Goal: Task Accomplishment & Management: Use online tool/utility

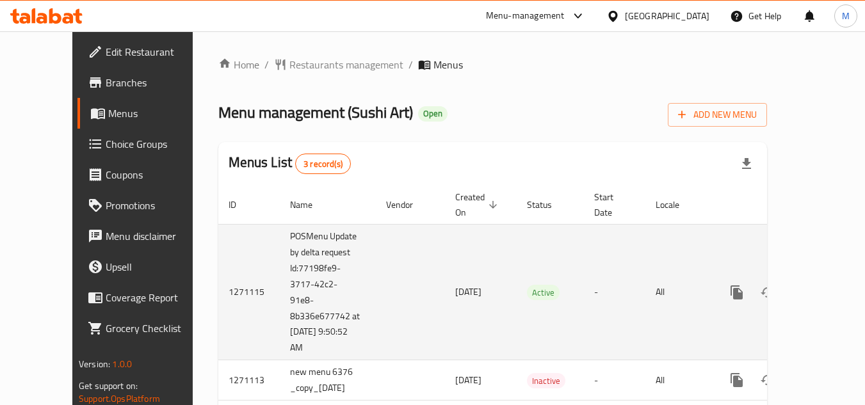
click at [822, 285] on icon "enhanced table" at bounding box center [829, 292] width 15 height 15
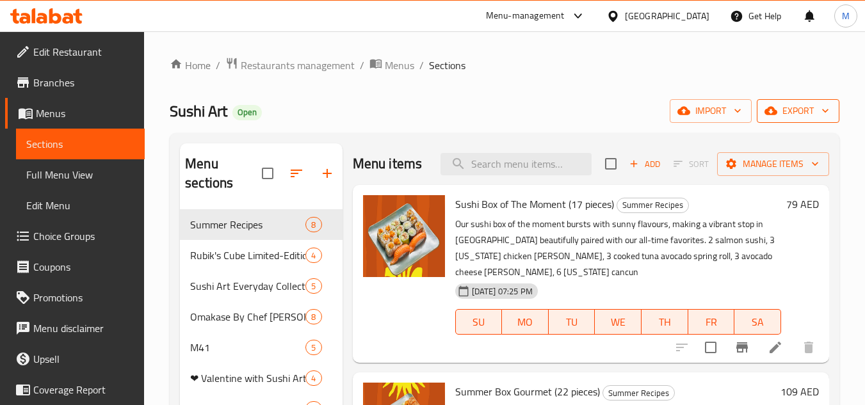
click at [816, 115] on span "export" at bounding box center [798, 111] width 62 height 16
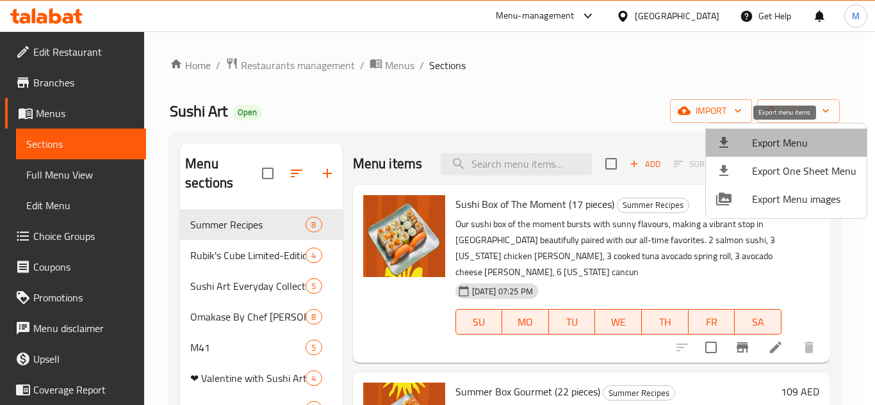
click at [796, 140] on span "Export Menu" at bounding box center [804, 142] width 104 height 15
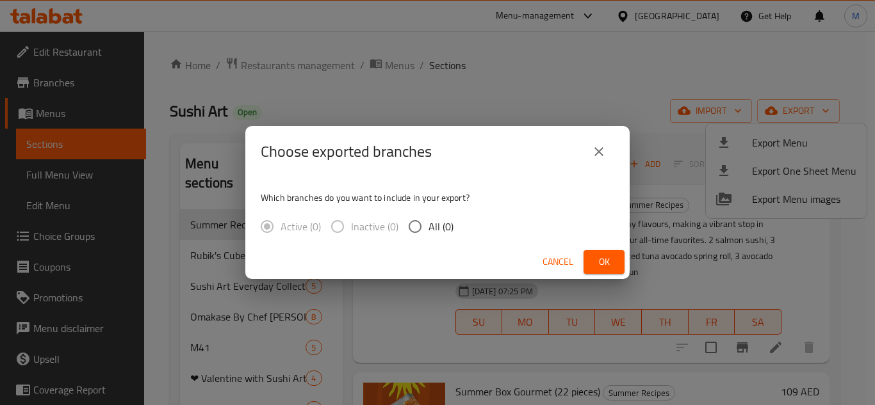
click at [417, 223] on input "All (0)" at bounding box center [415, 226] width 27 height 27
radio input "true"
click at [614, 258] on span "Ok" at bounding box center [604, 262] width 20 height 16
click at [604, 263] on span "Ok" at bounding box center [604, 262] width 20 height 16
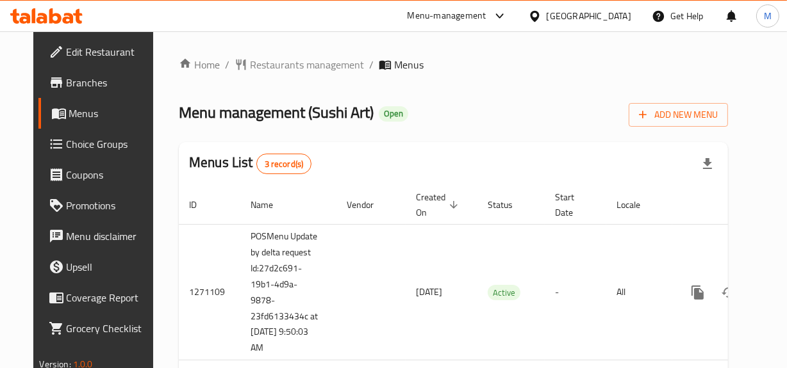
scroll to position [0, 51]
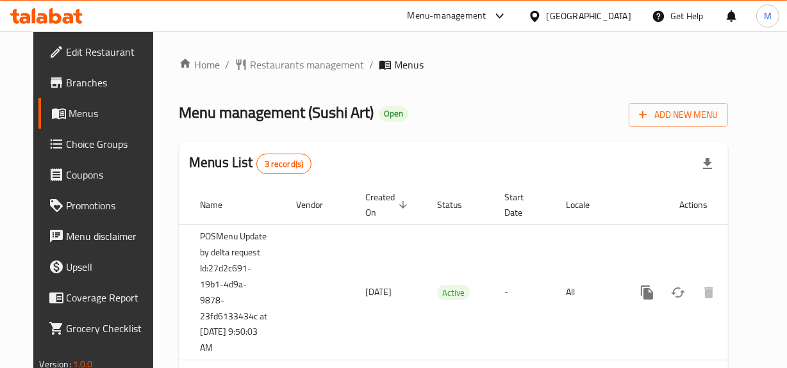
drag, startPoint x: 471, startPoint y: 316, endPoint x: 824, endPoint y: 307, distance: 353.1
click at [786, 307] on html "​ Menu-management United Arab Emirates Get Help M Edit Restaurant Branches Menu…" at bounding box center [393, 184] width 787 height 368
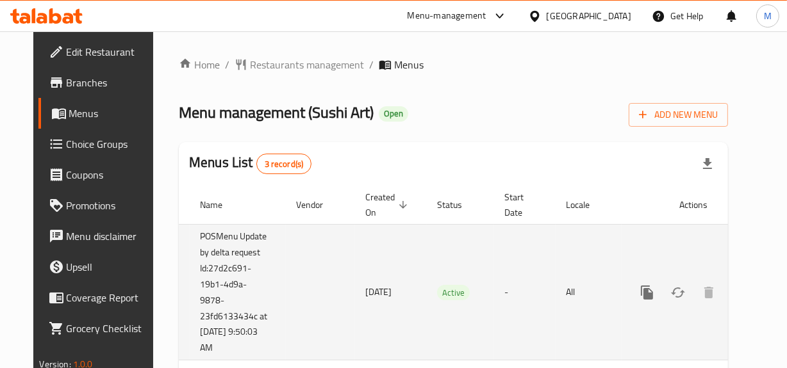
click at [706, 307] on td "enhanced table" at bounding box center [692, 292] width 143 height 136
click at [739, 285] on icon "enhanced table" at bounding box center [738, 292] width 15 height 15
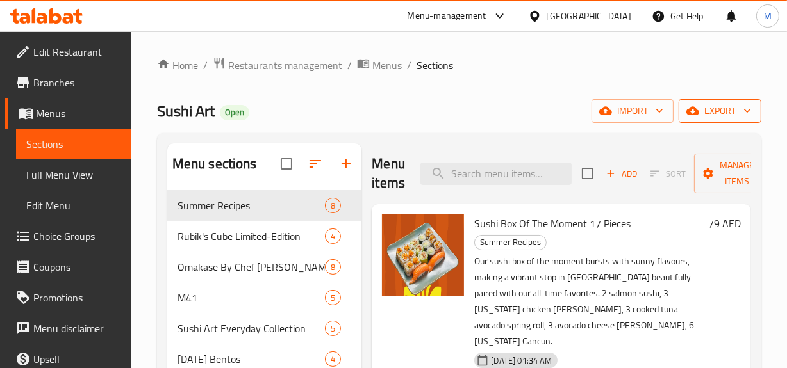
click at [715, 111] on span "export" at bounding box center [720, 111] width 62 height 16
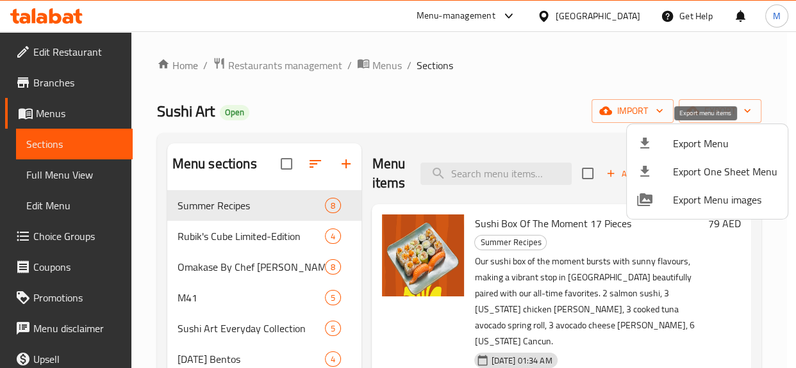
click at [717, 142] on span "Export Menu" at bounding box center [725, 143] width 104 height 15
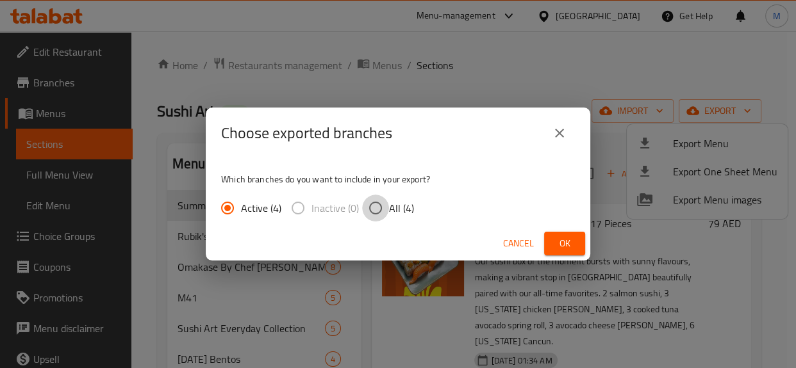
click at [370, 204] on input "All (4)" at bounding box center [375, 208] width 27 height 27
radio input "true"
click at [583, 247] on button "Ok" at bounding box center [564, 244] width 41 height 24
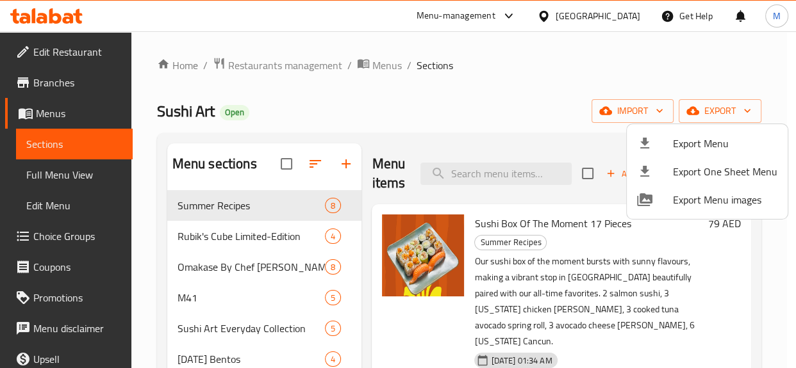
click at [503, 13] on div at bounding box center [398, 184] width 796 height 368
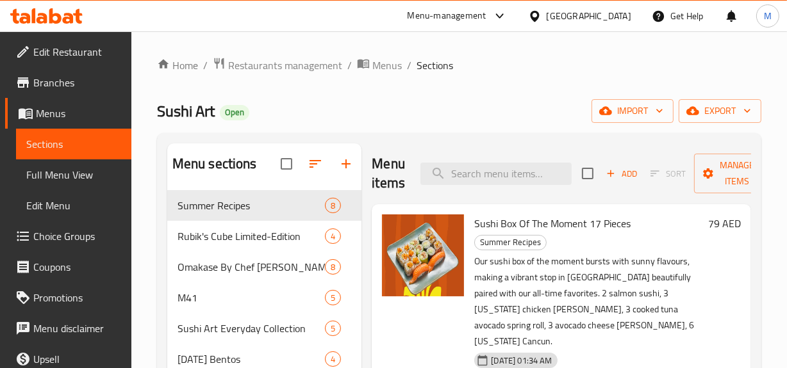
click at [503, 13] on icon at bounding box center [499, 15] width 15 height 15
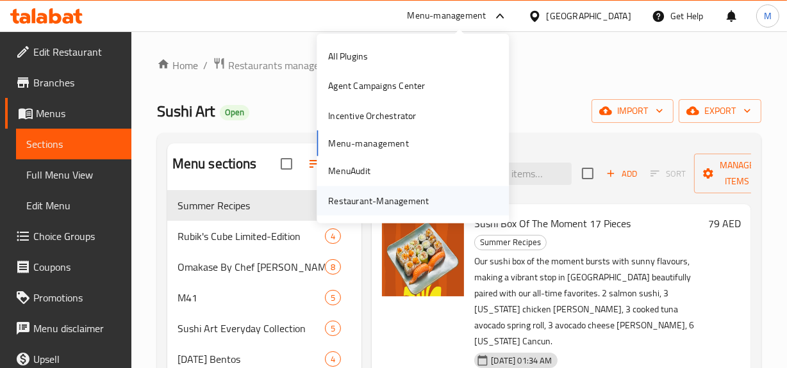
click at [377, 199] on div "Restaurant-Management" at bounding box center [378, 200] width 101 height 14
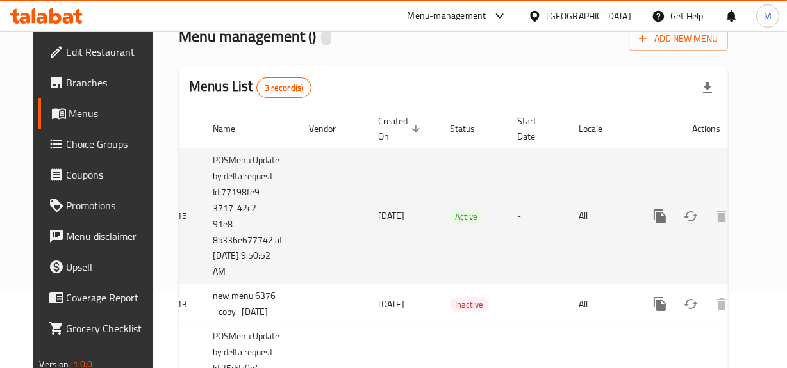
scroll to position [65, 0]
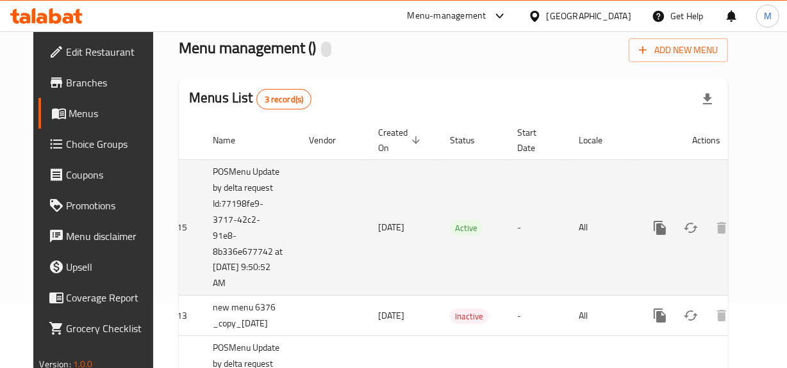
click at [744, 222] on icon "enhanced table" at bounding box center [751, 227] width 15 height 15
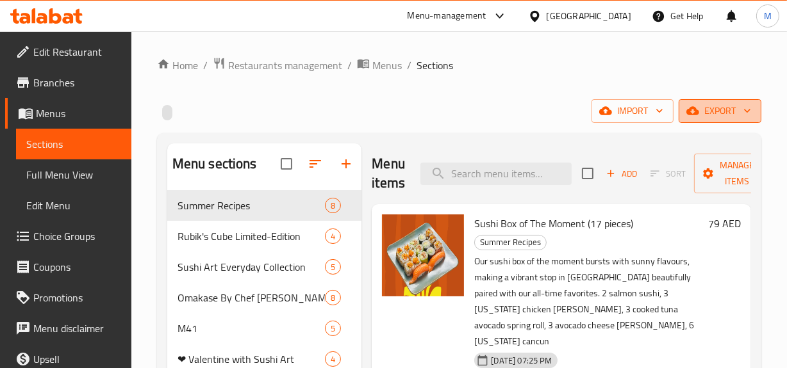
click at [717, 115] on span "export" at bounding box center [720, 111] width 62 height 16
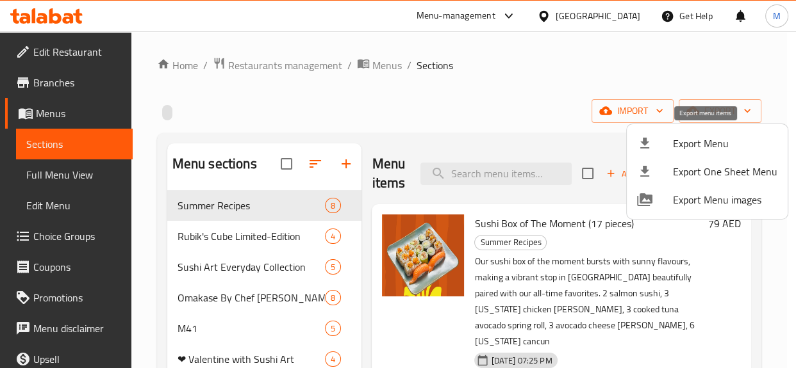
click at [690, 149] on span "Export Menu" at bounding box center [725, 143] width 104 height 15
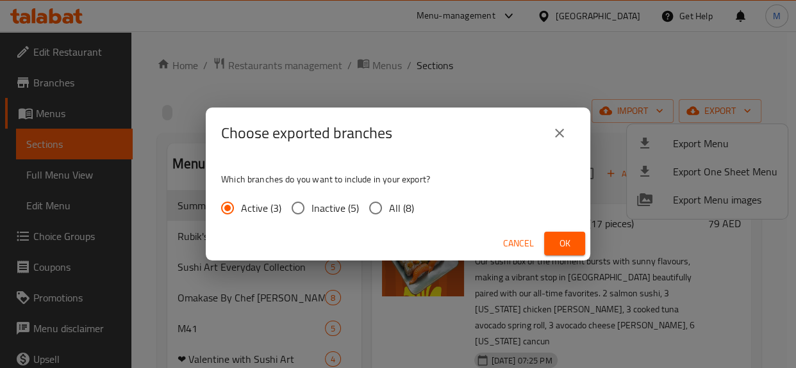
click at [371, 205] on input "All (8)" at bounding box center [375, 208] width 27 height 27
radio input "true"
click at [551, 243] on button "Ok" at bounding box center [564, 244] width 41 height 24
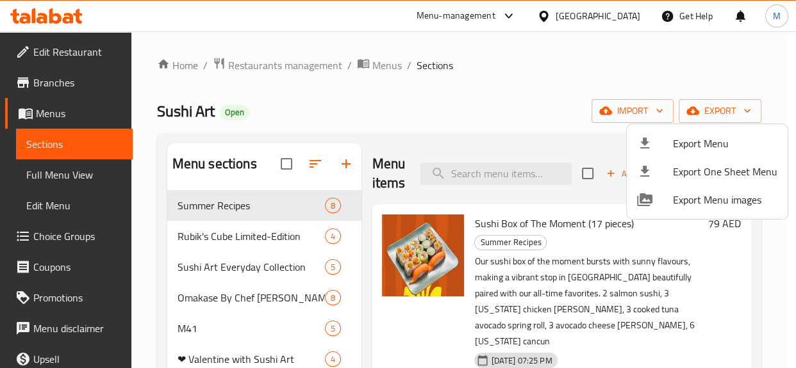
click at [76, 76] on div at bounding box center [398, 184] width 796 height 368
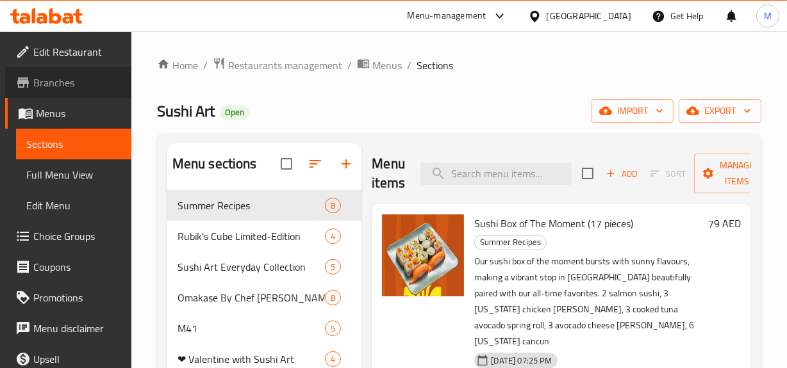
click at [69, 80] on span "Branches" at bounding box center [77, 82] width 88 height 15
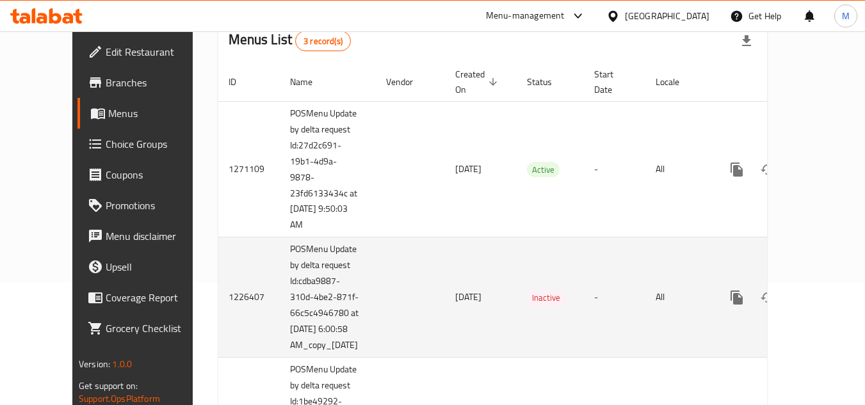
scroll to position [128, 0]
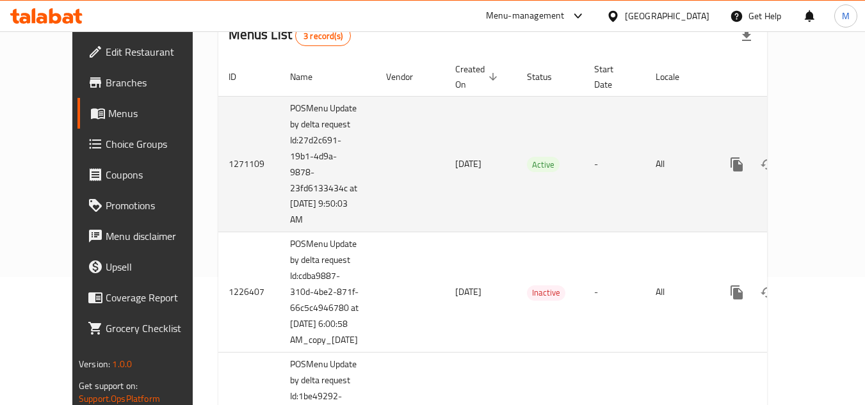
click at [824, 159] on icon "enhanced table" at bounding box center [830, 165] width 12 height 12
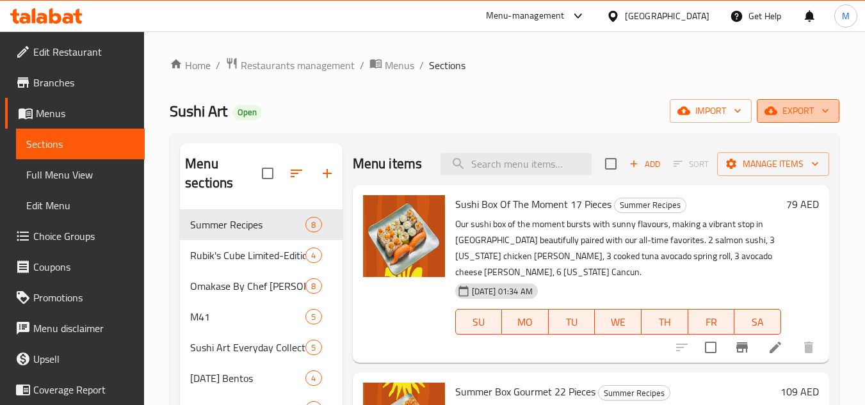
click at [796, 115] on span "export" at bounding box center [798, 111] width 62 height 16
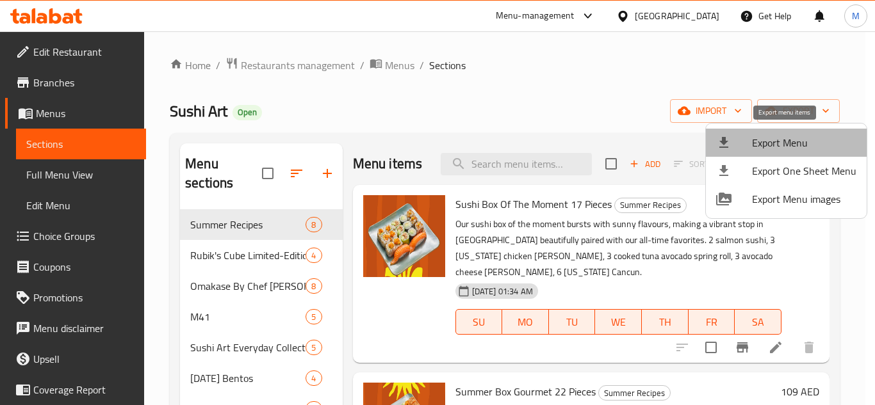
click at [787, 140] on span "Export Menu" at bounding box center [804, 142] width 104 height 15
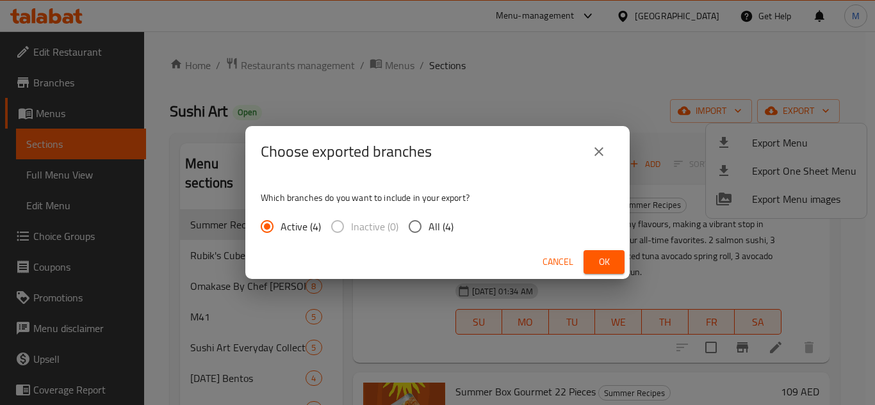
click at [413, 225] on input "All (4)" at bounding box center [415, 226] width 27 height 27
radio input "true"
click at [604, 263] on span "Ok" at bounding box center [604, 262] width 20 height 16
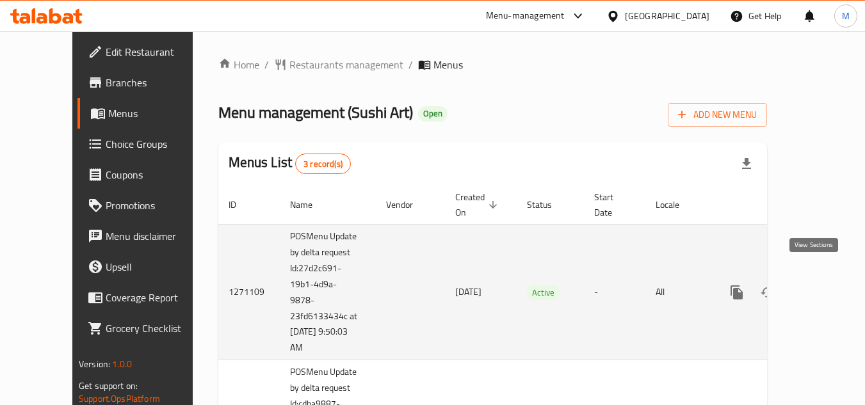
click at [824, 287] on icon "enhanced table" at bounding box center [830, 293] width 12 height 12
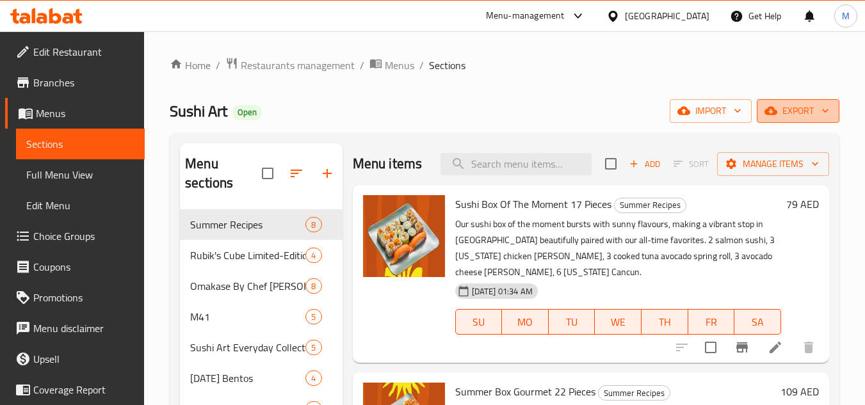
click at [788, 114] on span "export" at bounding box center [798, 111] width 62 height 16
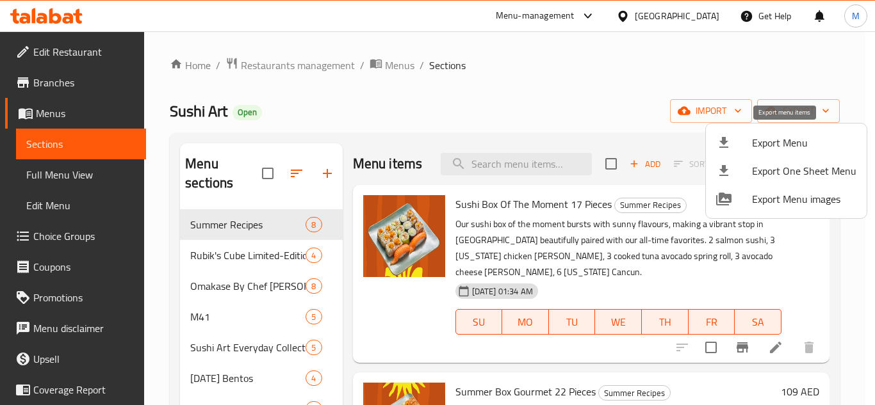
click at [787, 141] on span "Export Menu" at bounding box center [804, 142] width 104 height 15
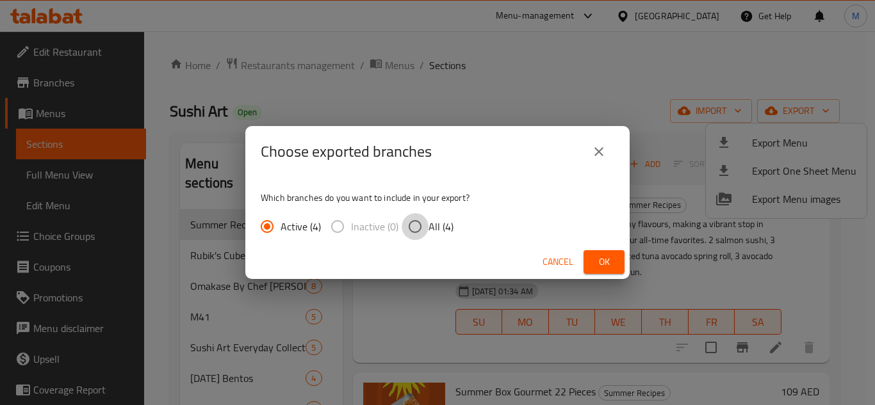
click at [417, 222] on input "All (4)" at bounding box center [415, 226] width 27 height 27
radio input "true"
click at [608, 258] on span "Ok" at bounding box center [604, 262] width 20 height 16
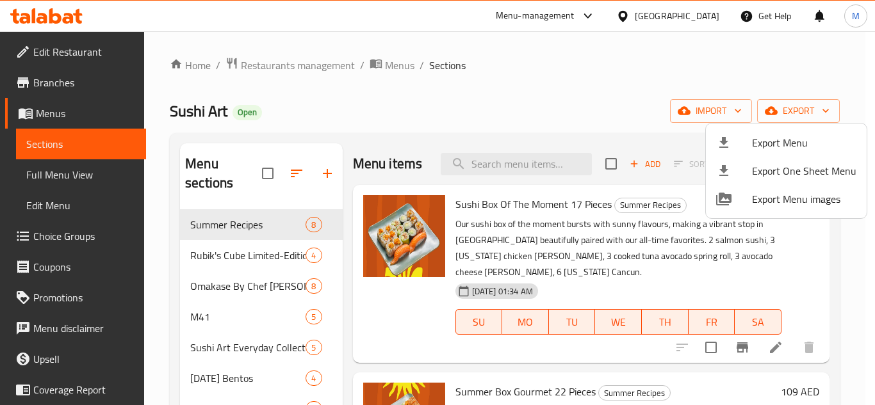
click at [74, 86] on div at bounding box center [437, 202] width 875 height 405
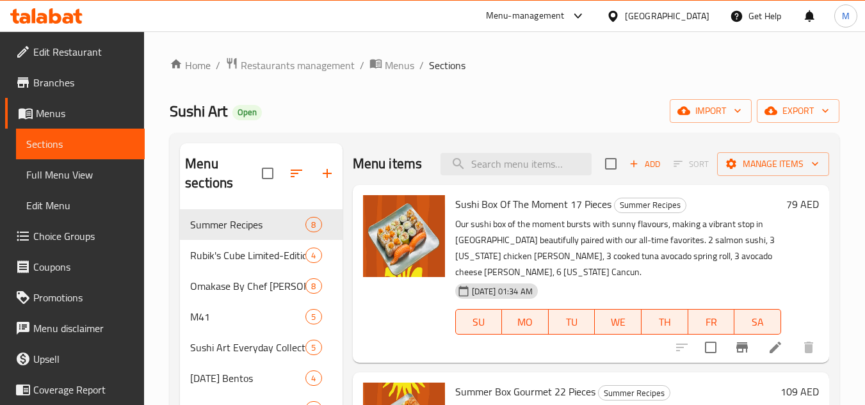
click at [68, 86] on span "Branches" at bounding box center [83, 82] width 101 height 15
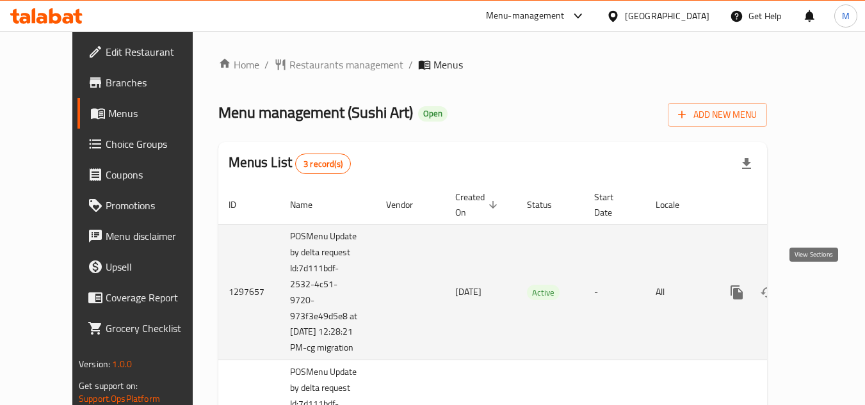
click at [822, 290] on icon "enhanced table" at bounding box center [829, 292] width 15 height 15
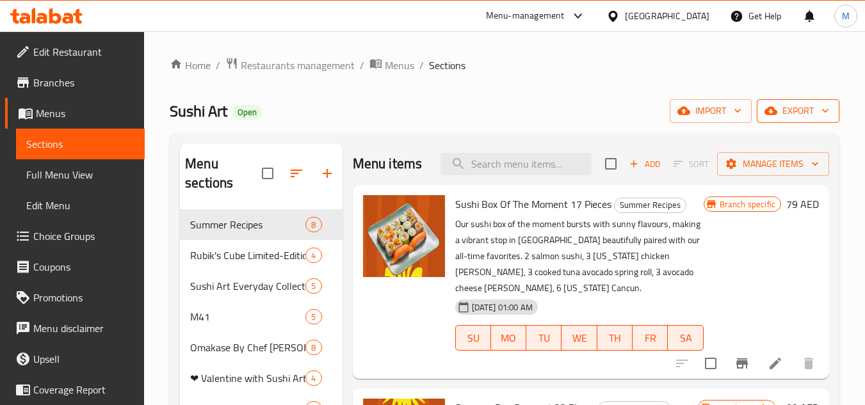
click at [788, 118] on span "export" at bounding box center [798, 111] width 62 height 16
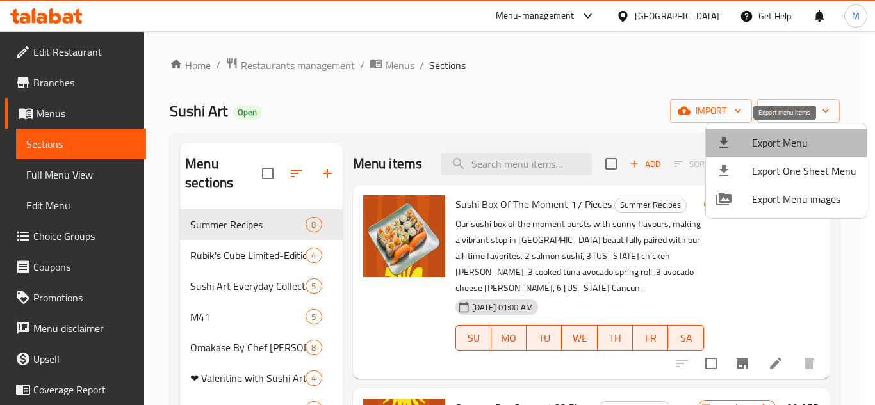
click at [787, 144] on span "Export Menu" at bounding box center [804, 142] width 104 height 15
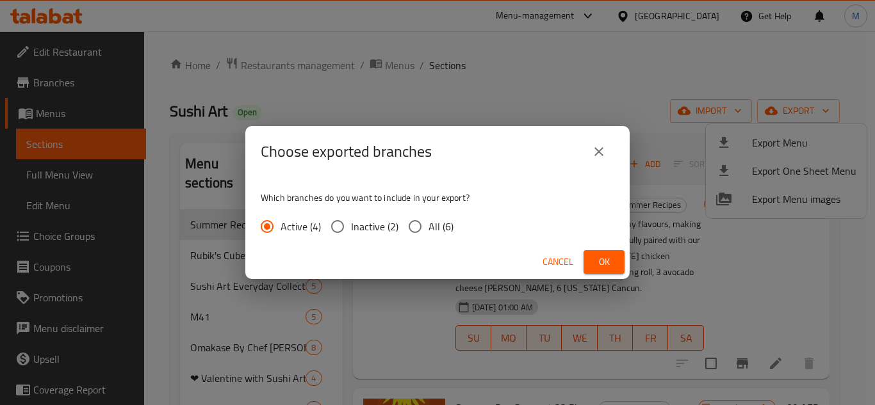
click at [417, 226] on input "All (6)" at bounding box center [415, 226] width 27 height 27
radio input "true"
click at [602, 265] on span "Ok" at bounding box center [604, 262] width 20 height 16
